Goal: Information Seeking & Learning: Learn about a topic

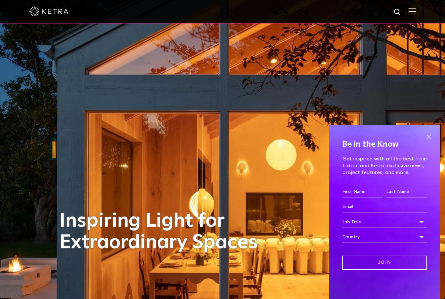
click at [433, 135] on span at bounding box center [429, 137] width 10 height 10
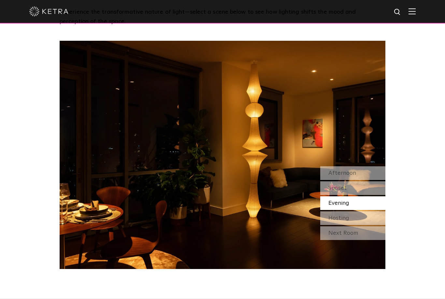
scroll to position [599, 0]
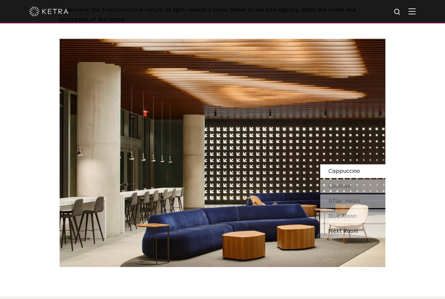
click at [373, 233] on div "Next Room" at bounding box center [352, 231] width 65 height 14
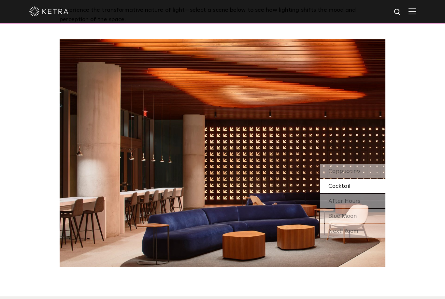
click at [371, 190] on div "Cocktail" at bounding box center [352, 186] width 65 height 14
click at [367, 199] on div "After Hours" at bounding box center [352, 201] width 65 height 14
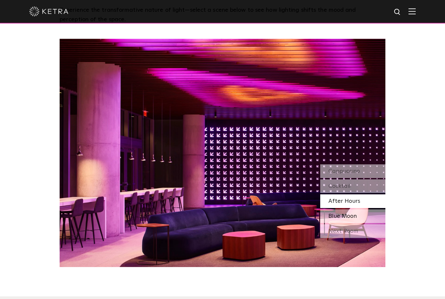
click at [367, 213] on div "Blue Moon" at bounding box center [352, 216] width 65 height 14
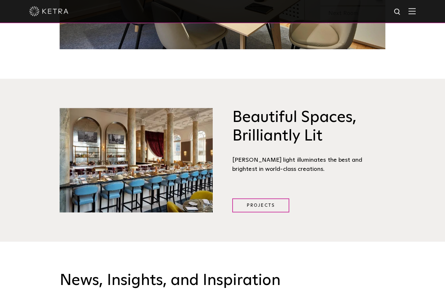
scroll to position [818, 0]
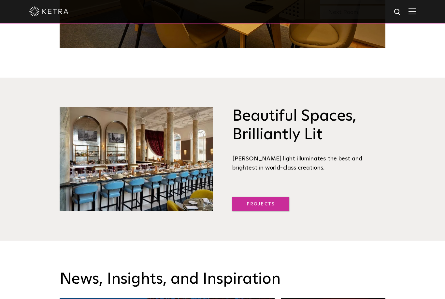
click at [265, 205] on link "Projects" at bounding box center [260, 204] width 57 height 14
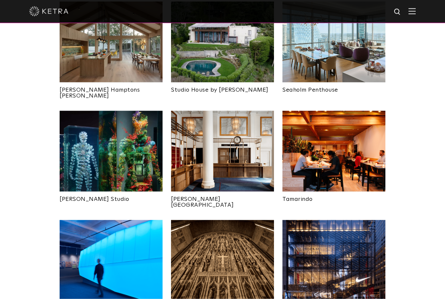
scroll to position [297, 0]
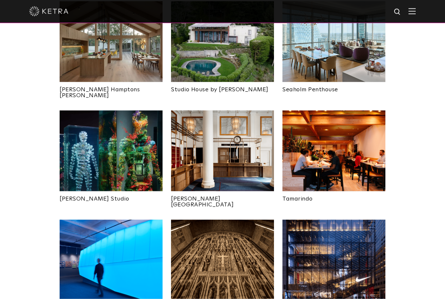
click at [90, 165] on img at bounding box center [111, 151] width 103 height 81
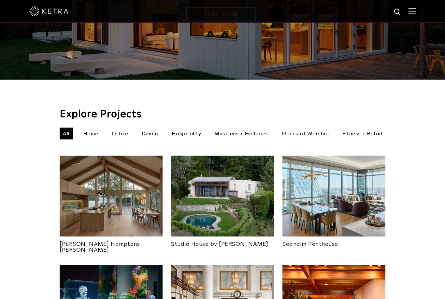
scroll to position [143, 0]
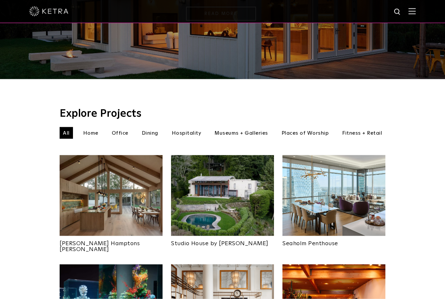
click at [90, 204] on img at bounding box center [111, 195] width 103 height 81
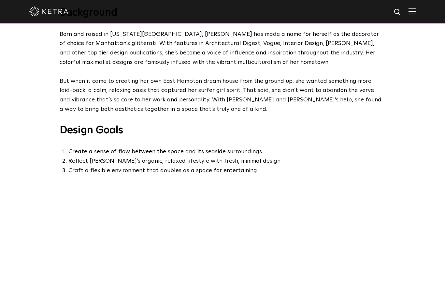
scroll to position [261, 0]
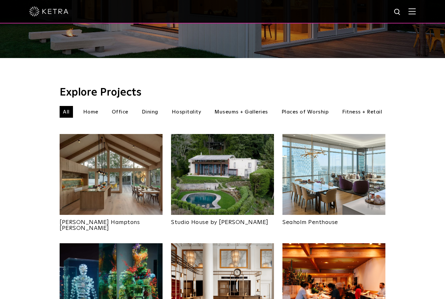
click at [200, 186] on img at bounding box center [222, 174] width 103 height 81
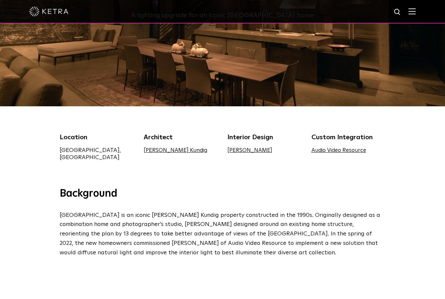
scroll to position [104, 0]
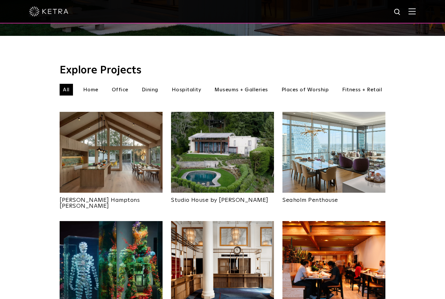
scroll to position [210, 0]
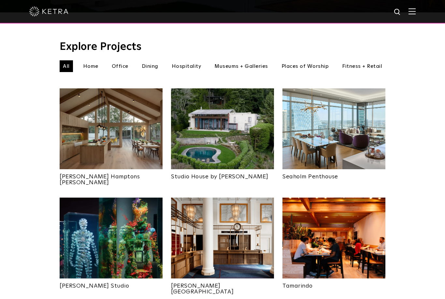
click at [360, 144] on img at bounding box center [334, 128] width 103 height 81
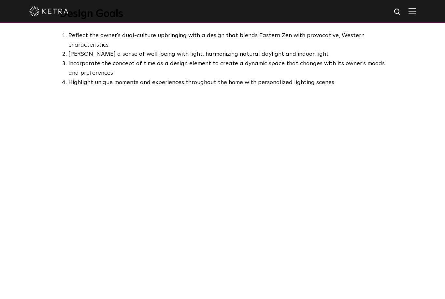
scroll to position [386, 0]
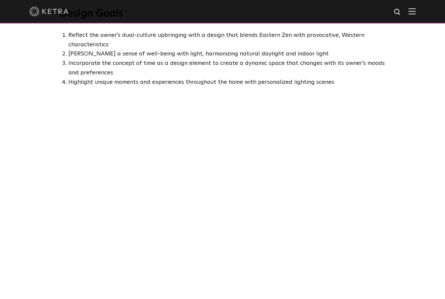
click at [26, 173] on div at bounding box center [222, 222] width 445 height 251
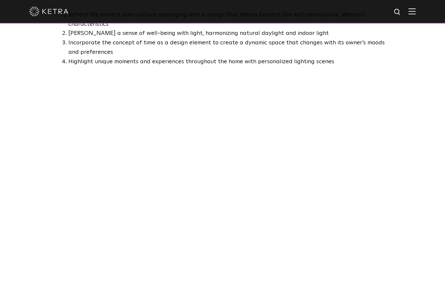
scroll to position [407, 0]
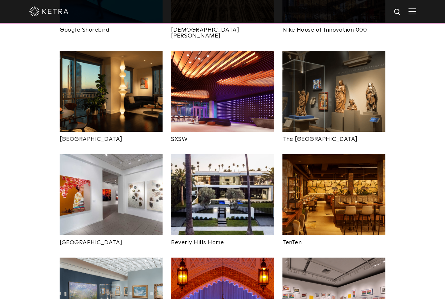
scroll to position [576, 0]
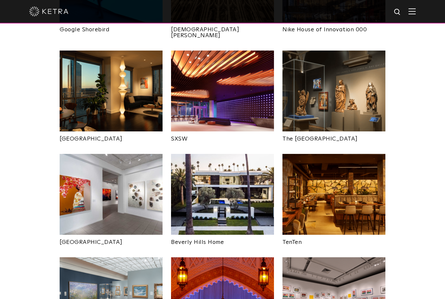
click at [231, 176] on img at bounding box center [222, 194] width 103 height 81
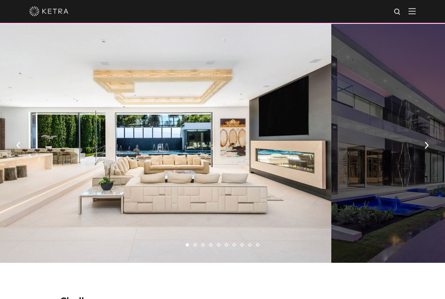
scroll to position [423, 0]
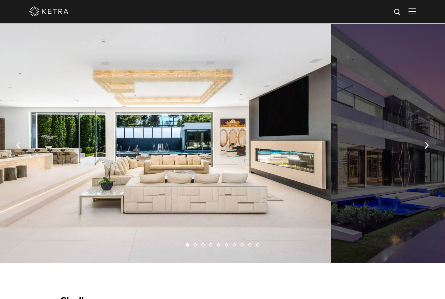
click at [255, 202] on div at bounding box center [165, 143] width 334 height 239
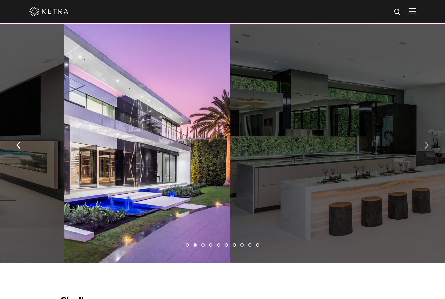
click at [426, 149] on img "button" at bounding box center [427, 145] width 4 height 7
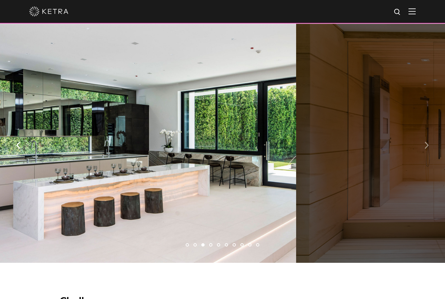
click at [424, 152] on button "button" at bounding box center [427, 145] width 14 height 22
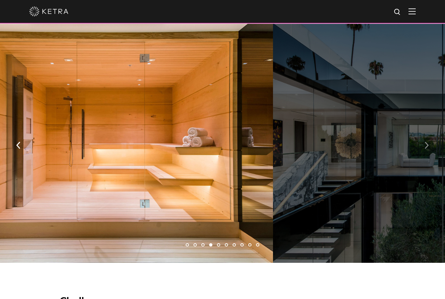
click at [427, 149] on img "button" at bounding box center [427, 145] width 4 height 7
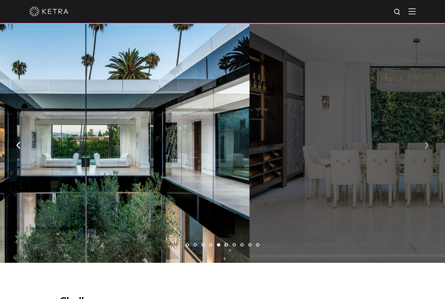
click at [424, 154] on button "button" at bounding box center [427, 145] width 14 height 22
click at [427, 149] on img "button" at bounding box center [427, 145] width 4 height 7
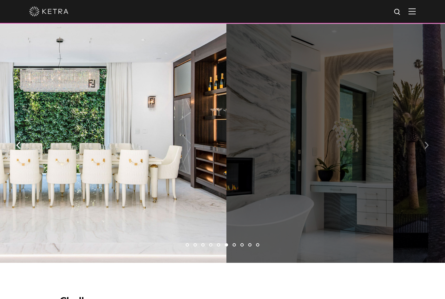
click at [422, 154] on button "button" at bounding box center [427, 145] width 14 height 22
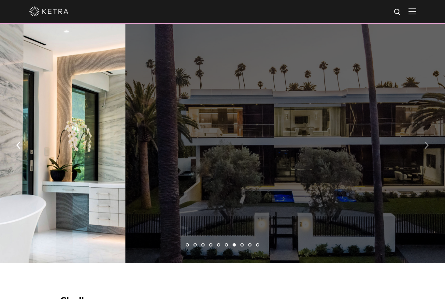
click at [423, 156] on button "button" at bounding box center [427, 145] width 14 height 22
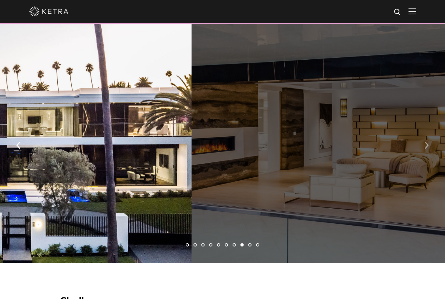
click at [428, 149] on img "button" at bounding box center [427, 145] width 4 height 7
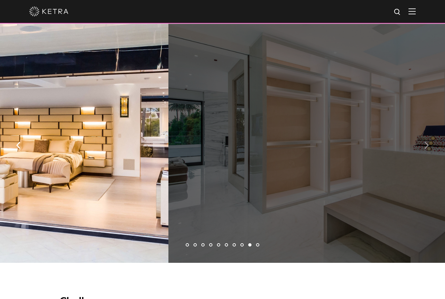
click at [424, 156] on button "button" at bounding box center [427, 145] width 14 height 22
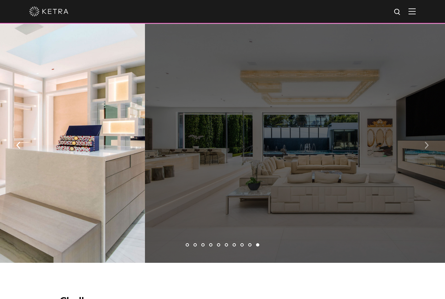
click at [420, 156] on button "button" at bounding box center [427, 145] width 14 height 22
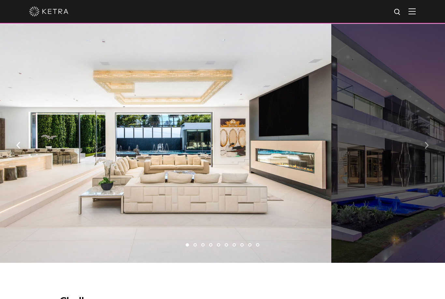
click at [422, 156] on button "button" at bounding box center [427, 145] width 14 height 22
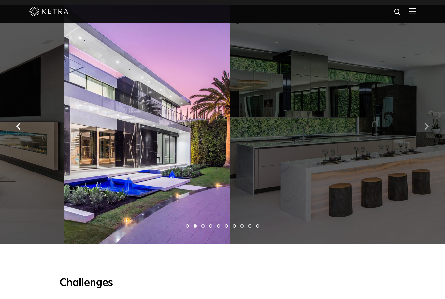
scroll to position [444, 0]
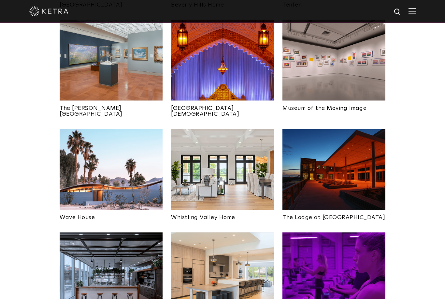
scroll to position [813, 0]
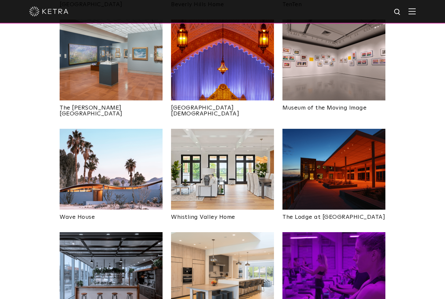
click at [136, 163] on img at bounding box center [111, 169] width 103 height 81
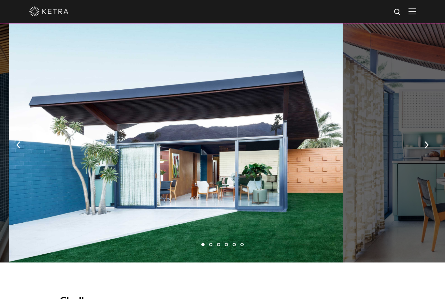
scroll to position [452, 0]
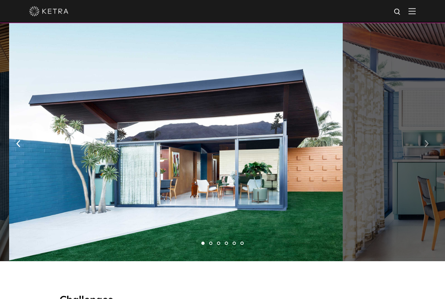
click at [426, 145] on img "button" at bounding box center [427, 143] width 4 height 7
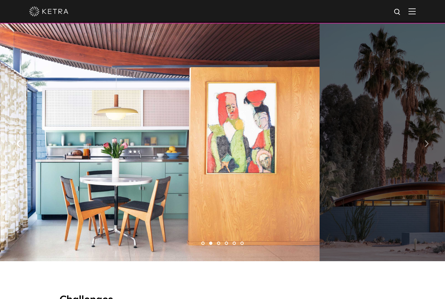
click at [424, 144] on button "button" at bounding box center [427, 143] width 14 height 22
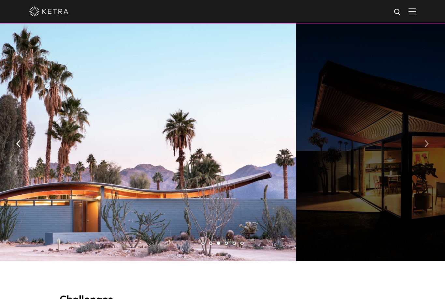
click at [425, 144] on img "button" at bounding box center [427, 143] width 4 height 7
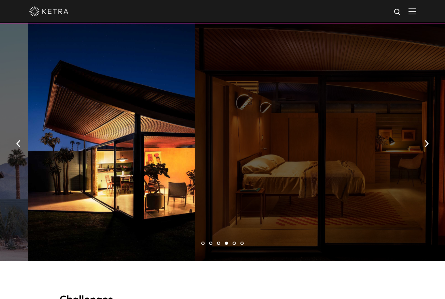
click at [418, 147] on div at bounding box center [362, 141] width 334 height 239
click at [424, 145] on button "button" at bounding box center [427, 143] width 14 height 22
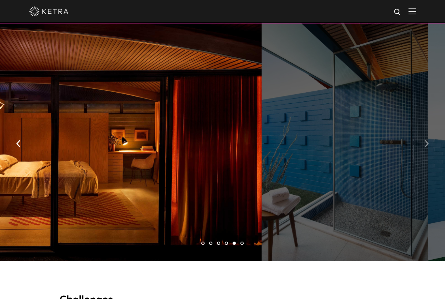
click at [423, 145] on button "button" at bounding box center [427, 143] width 14 height 22
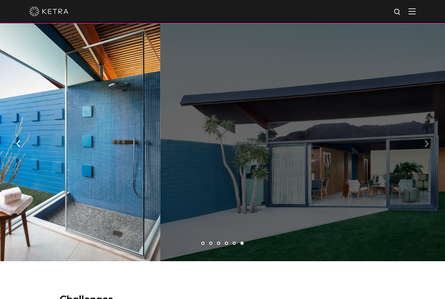
click at [427, 147] on img "button" at bounding box center [427, 143] width 4 height 7
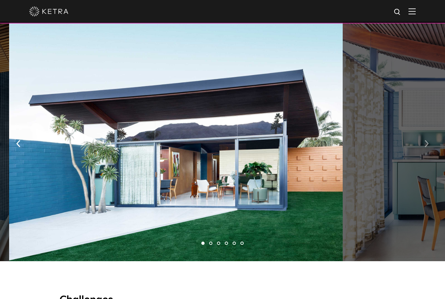
click at [422, 147] on button "button" at bounding box center [427, 143] width 14 height 22
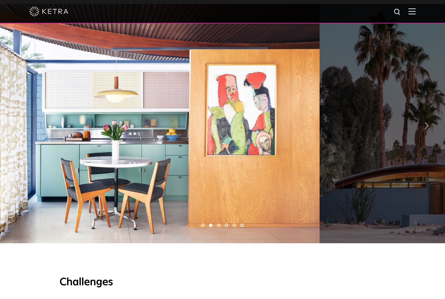
scroll to position [473, 0]
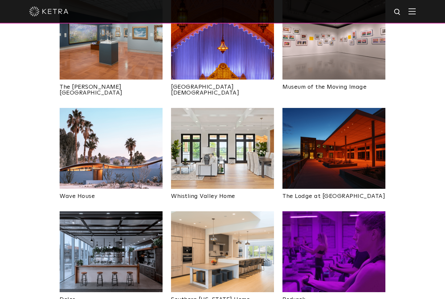
click at [234, 141] on img at bounding box center [222, 148] width 103 height 81
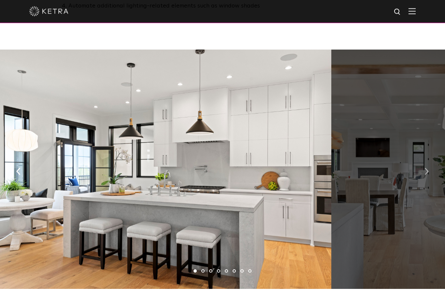
click at [421, 179] on button "button" at bounding box center [427, 171] width 14 height 22
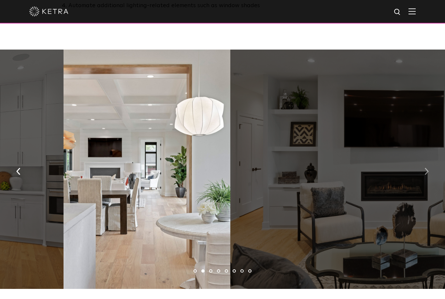
click at [425, 175] on img "button" at bounding box center [427, 171] width 4 height 7
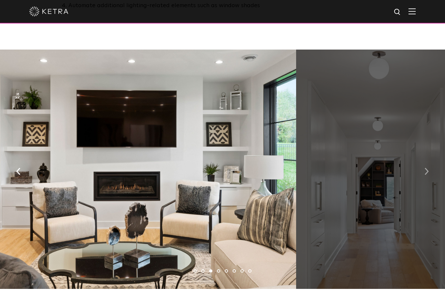
click at [425, 175] on img "button" at bounding box center [427, 171] width 4 height 7
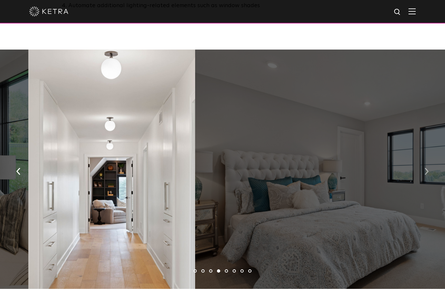
click at [423, 180] on button "button" at bounding box center [427, 170] width 14 height 22
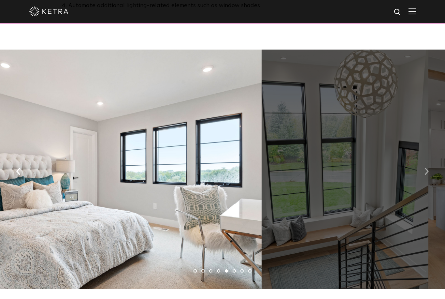
click at [421, 180] on button "button" at bounding box center [427, 170] width 14 height 22
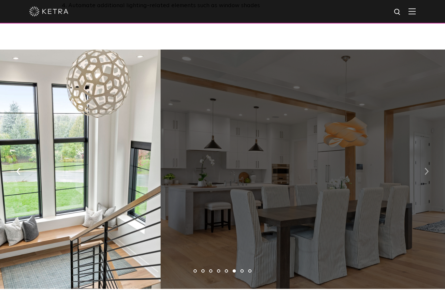
click at [425, 175] on img "button" at bounding box center [427, 171] width 4 height 7
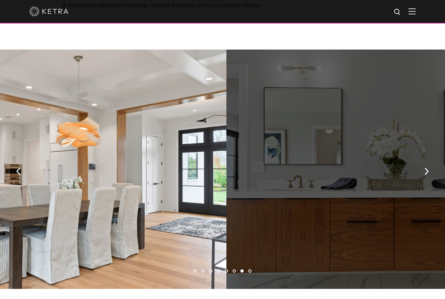
click at [24, 176] on button "button" at bounding box center [18, 170] width 14 height 22
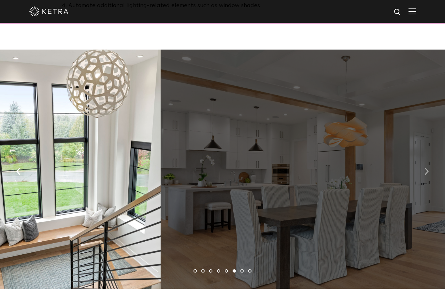
click at [427, 175] on img "button" at bounding box center [427, 171] width 4 height 7
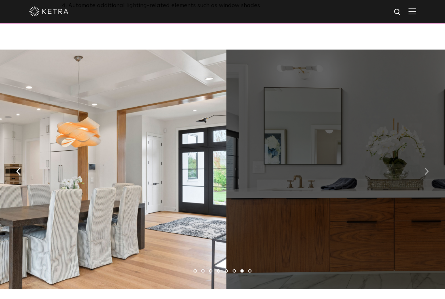
click at [424, 182] on button "button" at bounding box center [427, 170] width 14 height 22
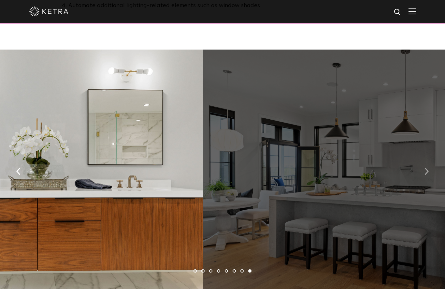
click at [426, 182] on button "button" at bounding box center [427, 170] width 14 height 22
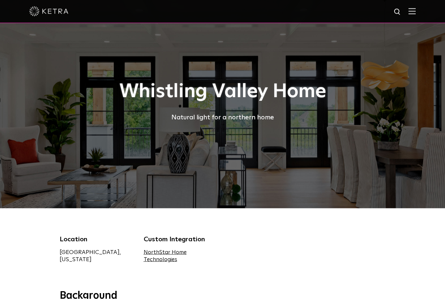
scroll to position [0, 0]
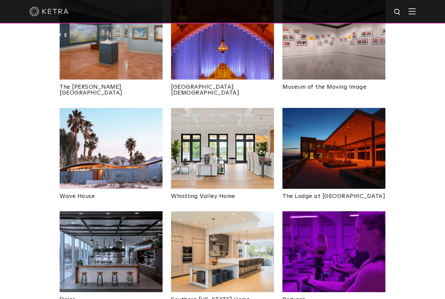
click at [115, 218] on img at bounding box center [111, 251] width 103 height 81
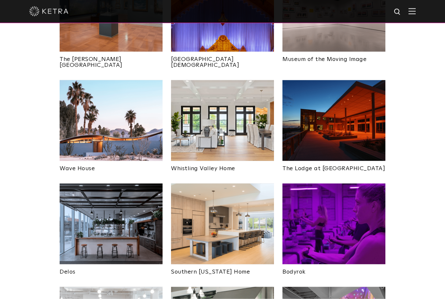
scroll to position [863, 0]
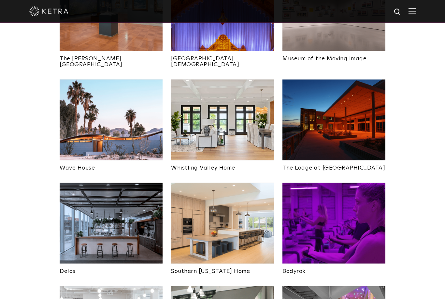
click at [242, 207] on img at bounding box center [222, 223] width 103 height 81
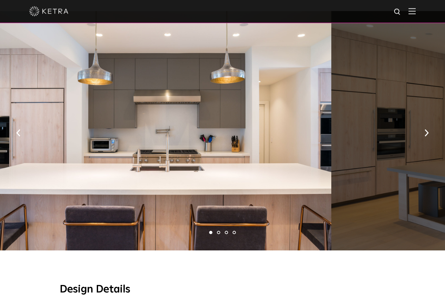
scroll to position [364, 0]
click at [424, 134] on button "button" at bounding box center [427, 132] width 14 height 22
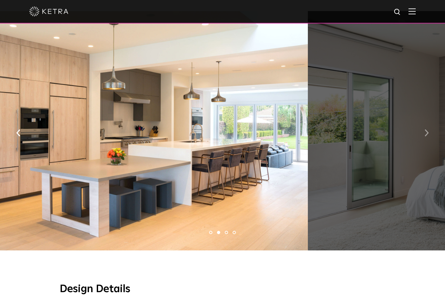
click at [427, 135] on img "button" at bounding box center [427, 132] width 4 height 7
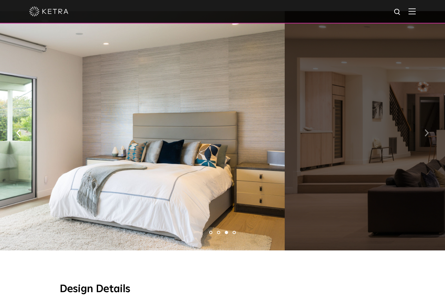
click at [427, 136] on img "button" at bounding box center [427, 132] width 4 height 7
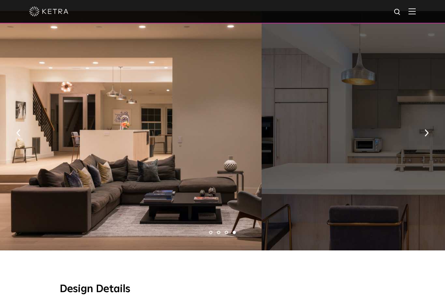
click at [419, 139] on div at bounding box center [429, 130] width 334 height 239
click at [422, 138] on button "button" at bounding box center [427, 132] width 14 height 22
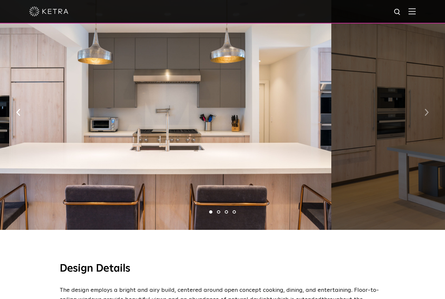
scroll to position [385, 0]
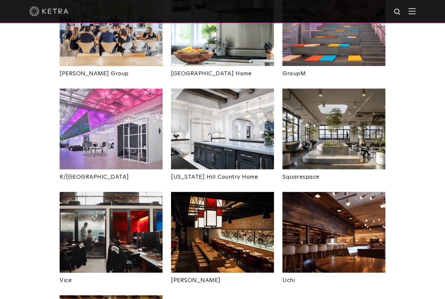
scroll to position [1166, 0]
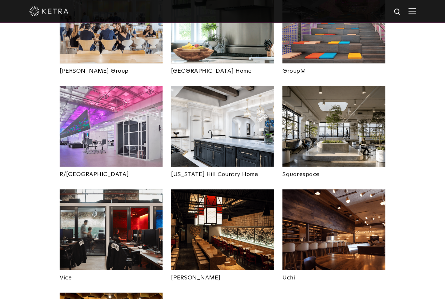
click at [224, 102] on img at bounding box center [222, 126] width 103 height 81
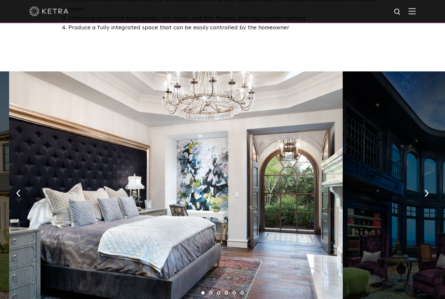
scroll to position [422, 0]
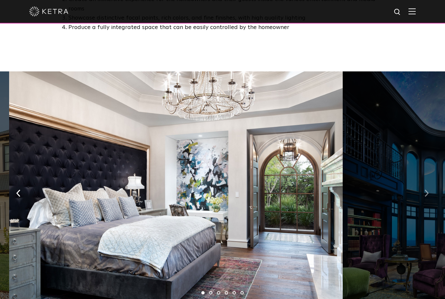
click at [424, 188] on button "button" at bounding box center [427, 192] width 14 height 22
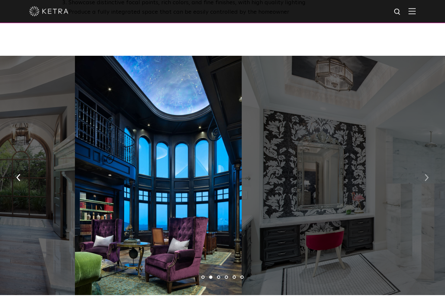
scroll to position [438, 0]
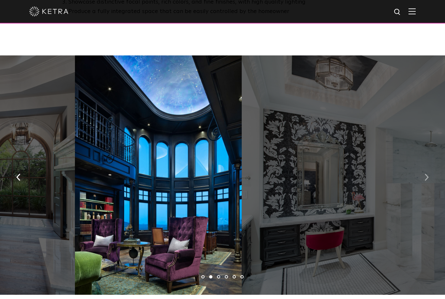
click at [429, 173] on button "button" at bounding box center [427, 176] width 14 height 22
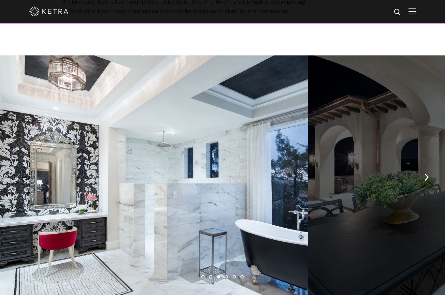
click at [18, 172] on button "button" at bounding box center [18, 176] width 14 height 22
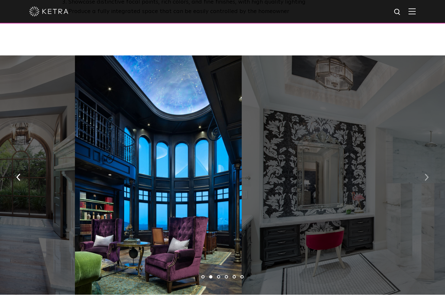
click at [428, 173] on img "button" at bounding box center [427, 176] width 4 height 7
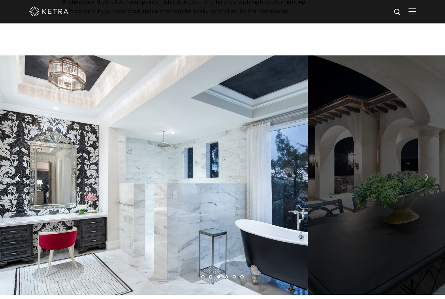
click at [427, 173] on img "button" at bounding box center [427, 176] width 4 height 7
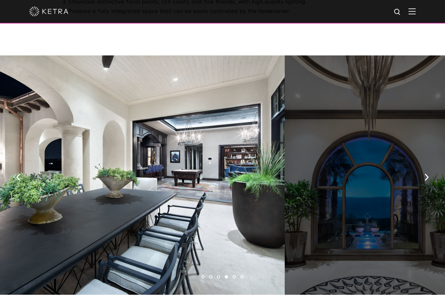
click at [418, 172] on div at bounding box center [368, 174] width 167 height 239
click at [419, 168] on div at bounding box center [368, 174] width 167 height 239
click at [424, 168] on button "button" at bounding box center [427, 176] width 14 height 22
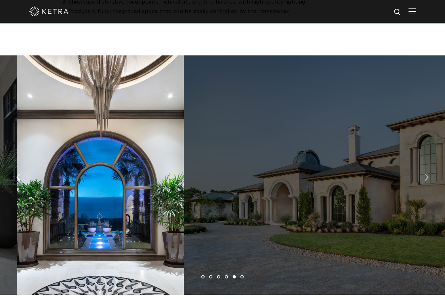
click at [424, 170] on button "button" at bounding box center [427, 176] width 14 height 22
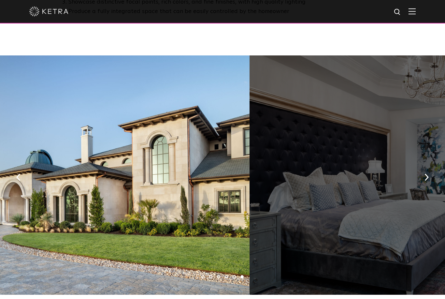
click at [418, 170] on div at bounding box center [417, 174] width 334 height 239
click at [423, 169] on button "button" at bounding box center [427, 176] width 14 height 22
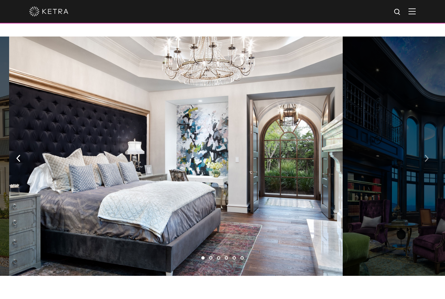
scroll to position [459, 0]
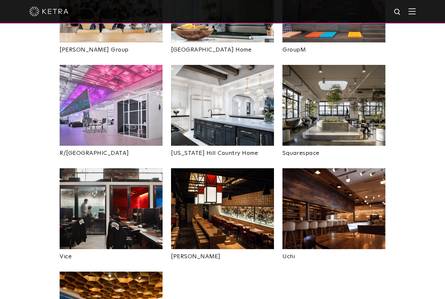
click at [351, 91] on img at bounding box center [334, 105] width 103 height 81
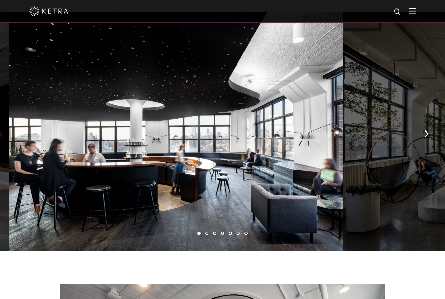
scroll to position [391, 0]
click at [423, 125] on button "button" at bounding box center [427, 133] width 14 height 22
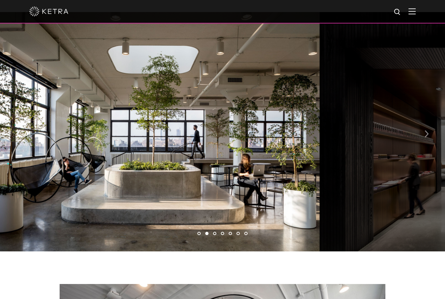
click at [425, 130] on img "button" at bounding box center [427, 133] width 4 height 7
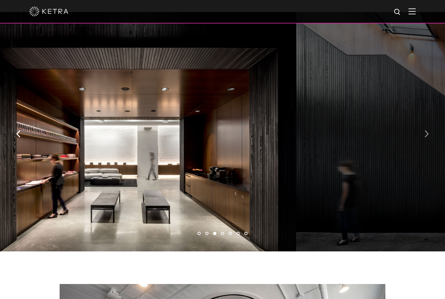
click at [429, 127] on button "button" at bounding box center [427, 133] width 14 height 22
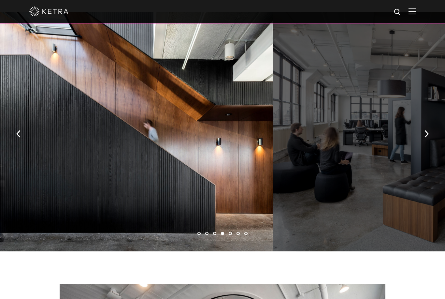
click at [418, 126] on div at bounding box center [440, 131] width 334 height 239
click at [420, 125] on button "button" at bounding box center [427, 133] width 14 height 22
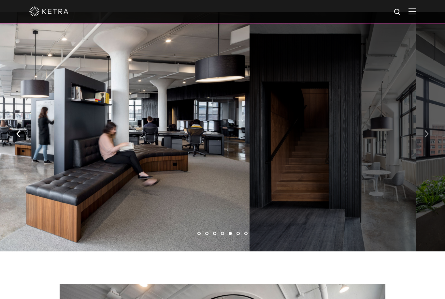
click at [424, 126] on button "button" at bounding box center [427, 133] width 14 height 22
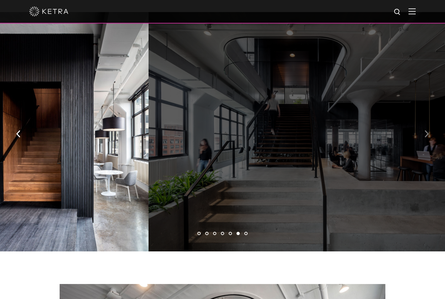
click at [423, 126] on button "button" at bounding box center [427, 133] width 14 height 22
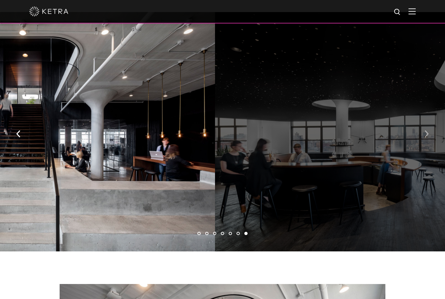
click at [423, 125] on button "button" at bounding box center [427, 133] width 14 height 22
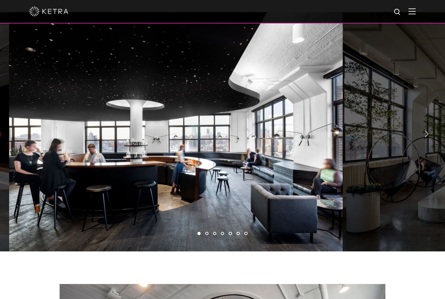
click at [423, 126] on button "button" at bounding box center [427, 133] width 14 height 22
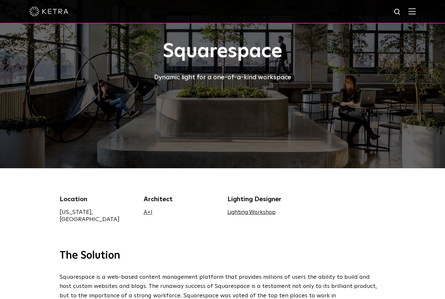
scroll to position [0, 0]
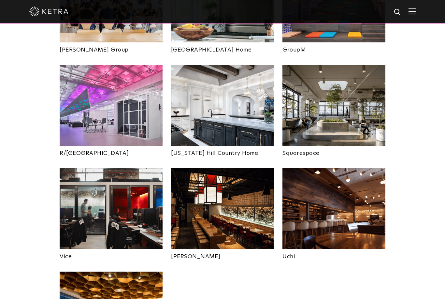
click at [361, 190] on img at bounding box center [334, 208] width 103 height 81
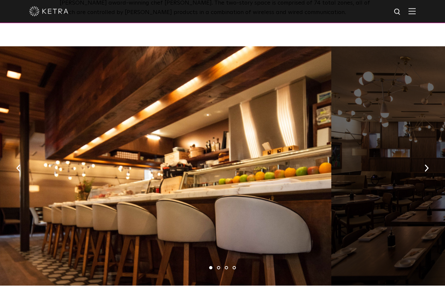
scroll to position [329, 0]
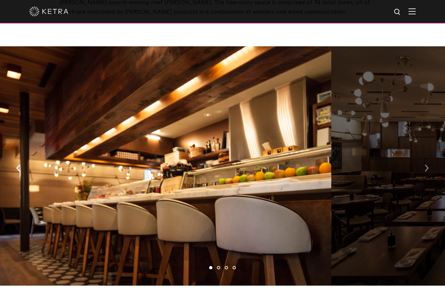
click at [426, 171] on img "button" at bounding box center [427, 167] width 4 height 7
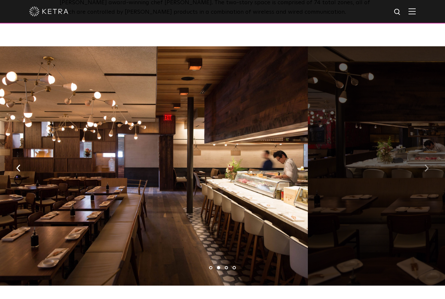
click at [422, 179] on button "button" at bounding box center [427, 167] width 14 height 22
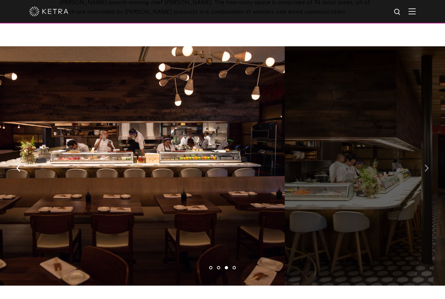
click at [424, 178] on button "button" at bounding box center [427, 167] width 14 height 22
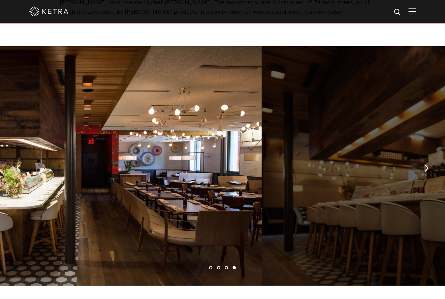
click at [15, 178] on button "button" at bounding box center [18, 167] width 14 height 22
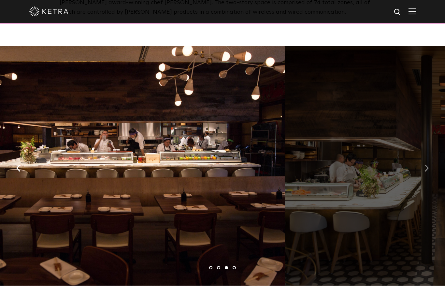
click at [425, 171] on img "button" at bounding box center [427, 167] width 4 height 7
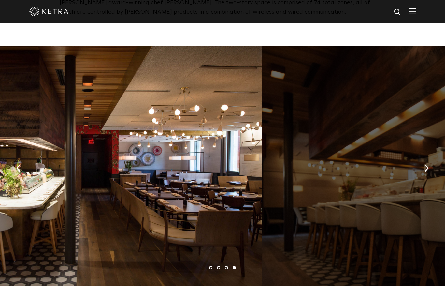
click at [419, 180] on div at bounding box center [429, 165] width 334 height 239
click at [421, 179] on button "button" at bounding box center [427, 167] width 14 height 22
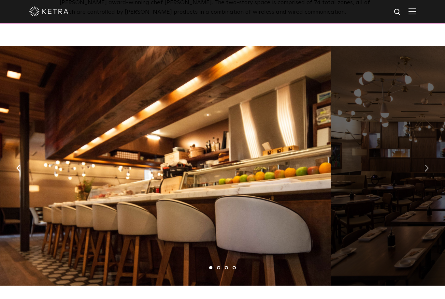
click at [424, 177] on button "button" at bounding box center [427, 167] width 14 height 22
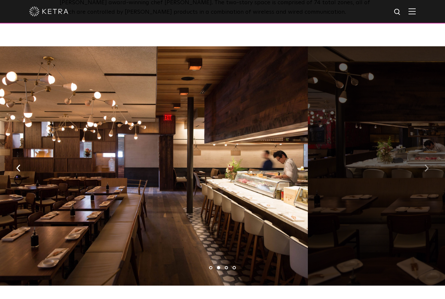
click at [423, 175] on button "button" at bounding box center [427, 167] width 14 height 22
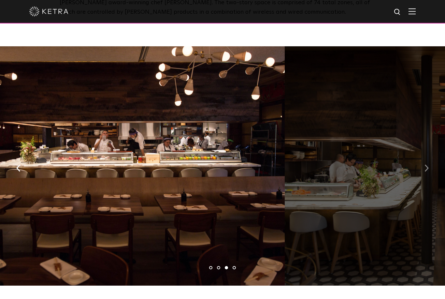
click at [421, 179] on button "button" at bounding box center [427, 167] width 14 height 22
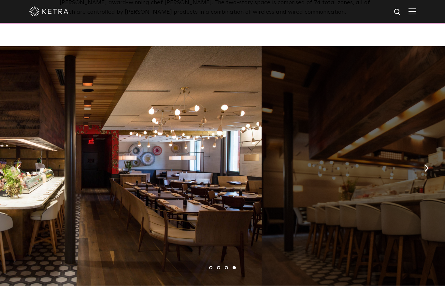
click at [36, 1] on div at bounding box center [222, 11] width 387 height 23
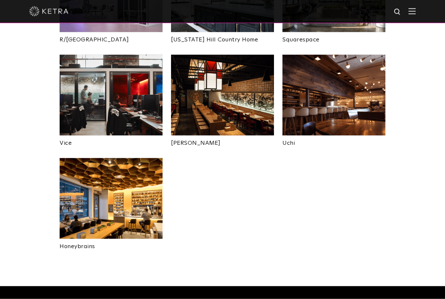
scroll to position [1301, 0]
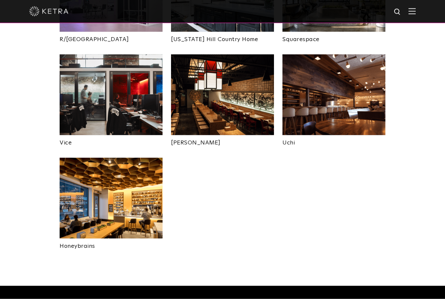
click at [104, 190] on img at bounding box center [111, 198] width 103 height 81
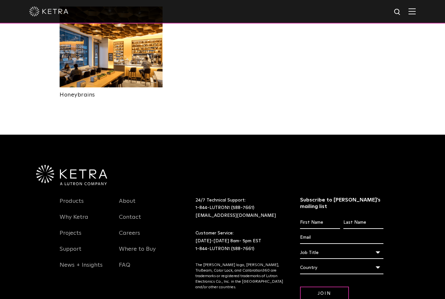
scroll to position [1453, 0]
